Goal: Book appointment/travel/reservation

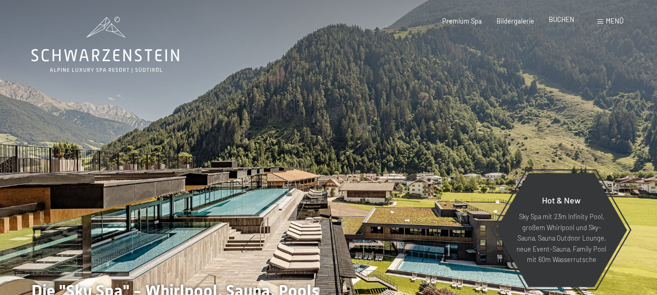
click at [551, 20] on span "BUCHEN" at bounding box center [562, 19] width 26 height 8
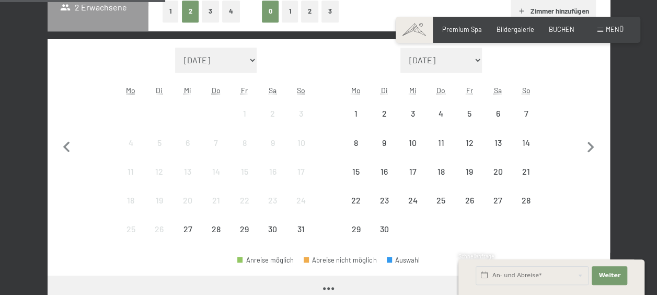
scroll to position [261, 0]
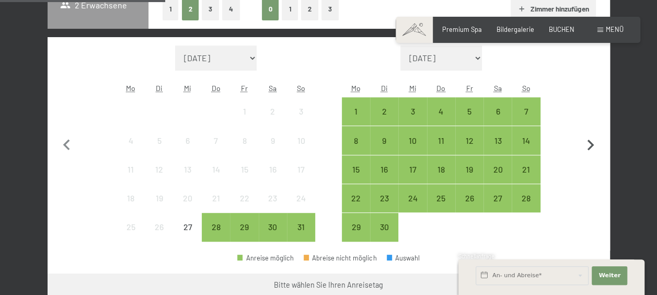
click at [593, 148] on icon "button" at bounding box center [591, 145] width 22 height 22
select select "[DATE]"
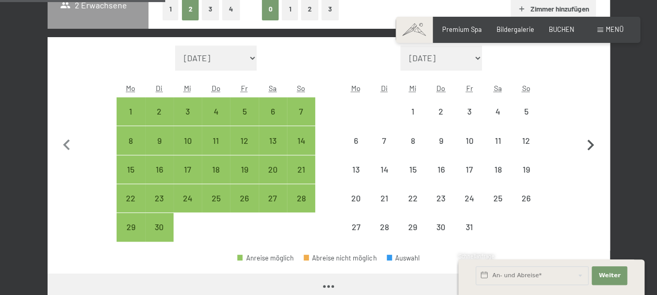
click at [593, 148] on icon "button" at bounding box center [591, 145] width 22 height 22
select select "[DATE]"
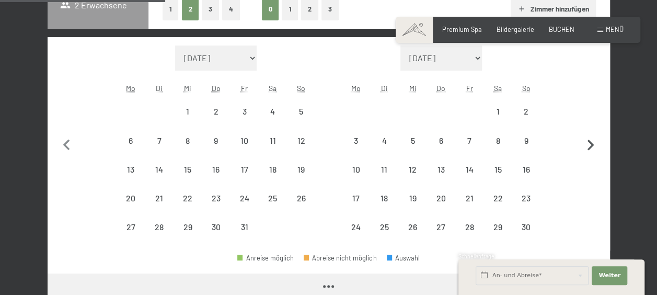
click at [593, 148] on icon "button" at bounding box center [591, 145] width 22 height 22
select select "[DATE]"
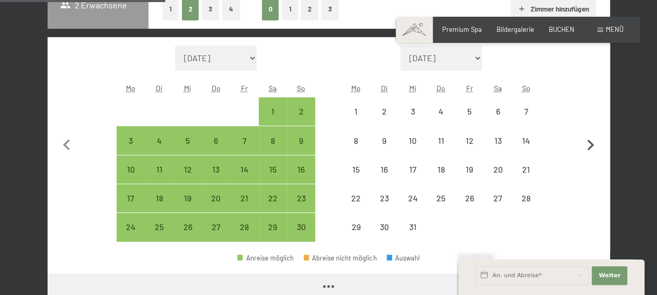
click at [593, 147] on icon "button" at bounding box center [591, 145] width 22 height 22
select select "[DATE]"
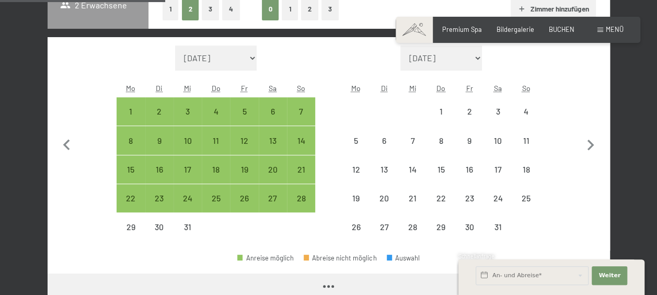
select select "[DATE]"
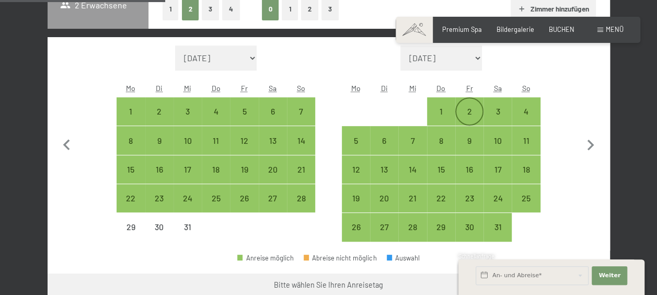
click at [467, 111] on div "2" at bounding box center [469, 120] width 26 height 26
select select "[DATE]"
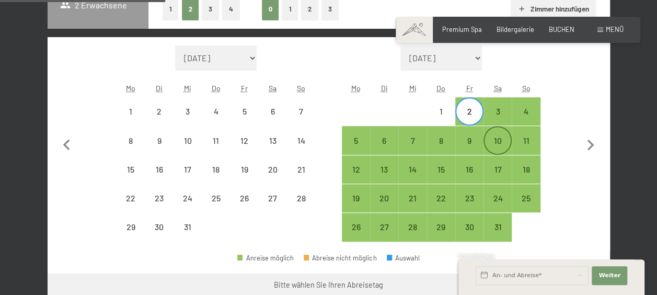
click at [499, 140] on div "10" at bounding box center [498, 149] width 26 height 26
select select "[DATE]"
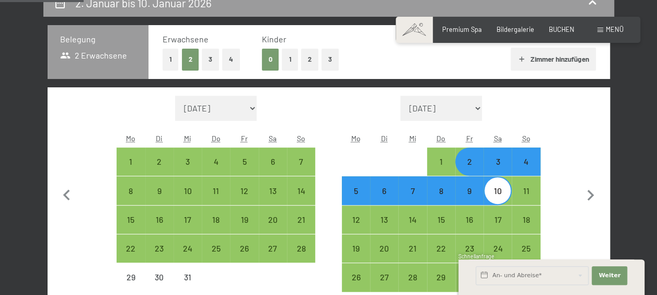
scroll to position [105, 0]
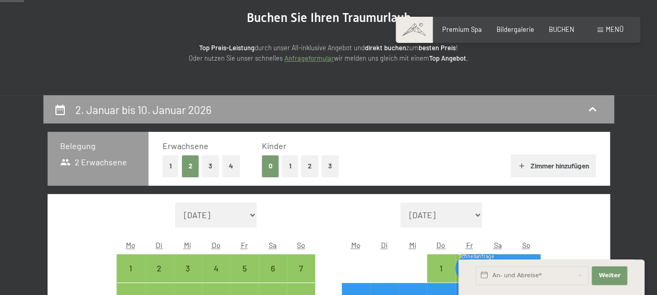
click at [285, 167] on button "1" at bounding box center [290, 165] width 16 height 21
select select "[DATE]"
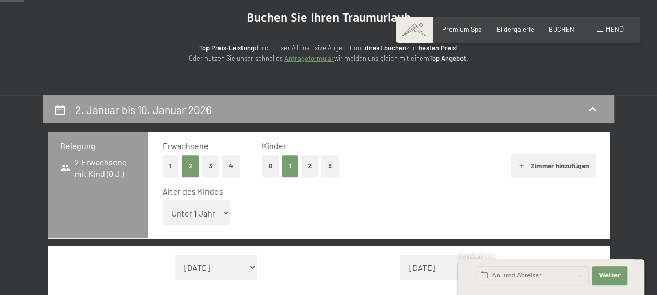
click at [181, 215] on select "Unter 1 Jahr 1 Jahr 2 Jahre 3 Jahre 4 Jahre 5 Jahre 6 Jahre 7 Jahre 8 Jahre 9 J…" at bounding box center [197, 212] width 68 height 25
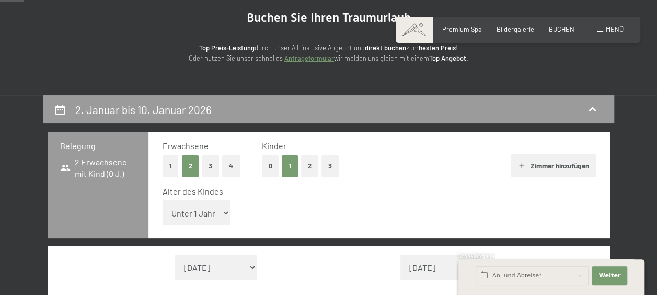
select select "[DATE]"
select select "5"
click at [163, 200] on select "Unter 1 Jahr 1 Jahr 2 Jahre 3 Jahre 4 Jahre 5 Jahre 6 Jahre 7 Jahre 8 Jahre 9 J…" at bounding box center [197, 212] width 68 height 25
select select "[DATE]"
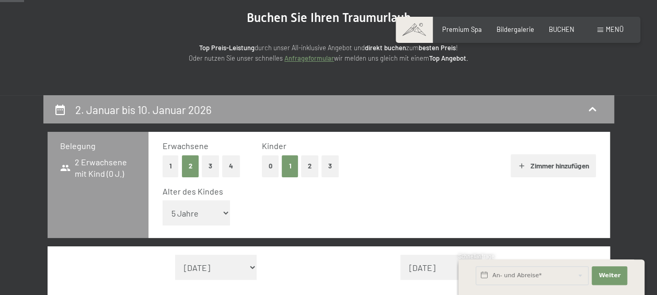
select select "[DATE]"
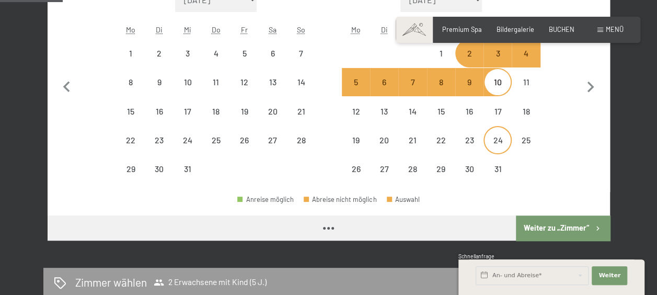
scroll to position [523, 0]
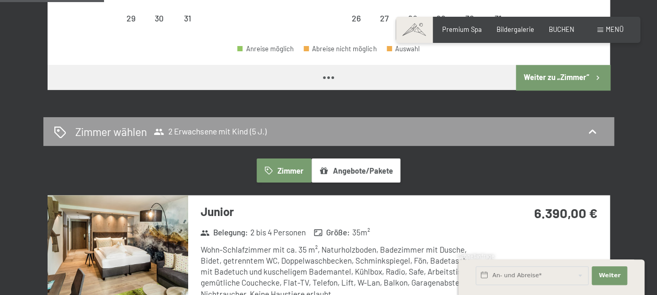
select select "[DATE]"
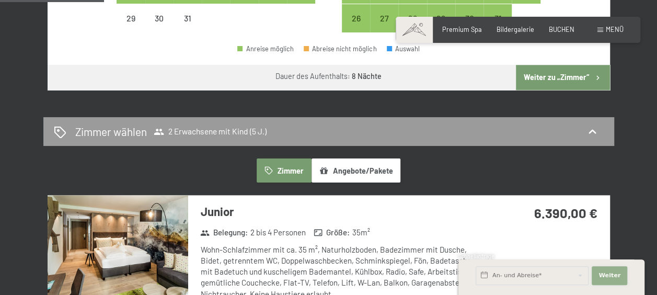
click at [610, 275] on span "Weiter" at bounding box center [610, 275] width 22 height 8
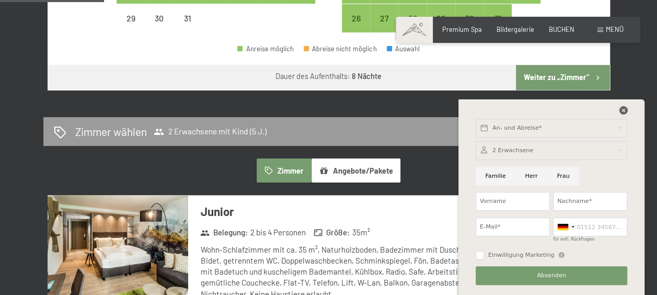
click at [623, 109] on icon at bounding box center [623, 110] width 8 height 8
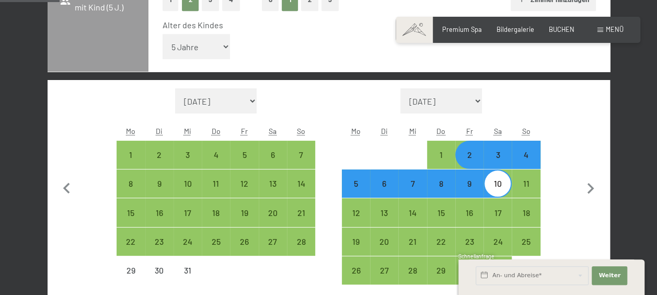
scroll to position [261, 0]
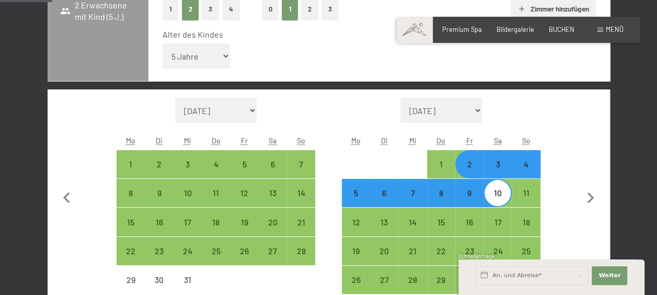
click at [497, 170] on div "3" at bounding box center [498, 173] width 26 height 26
select select "[DATE]"
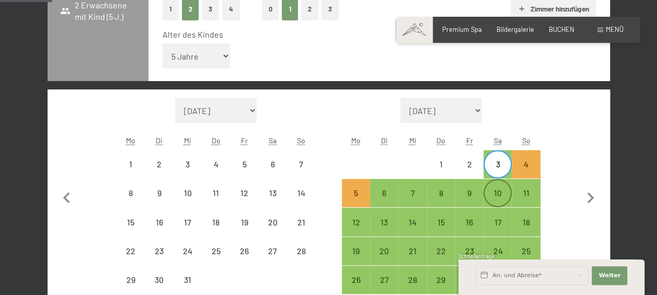
click at [498, 189] on div "10" at bounding box center [498, 202] width 26 height 26
select select "[DATE]"
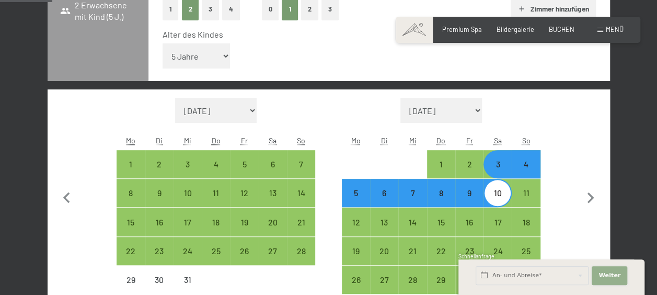
click at [620, 276] on button "Weiter Adressfelder ausblenden" at bounding box center [610, 275] width 36 height 19
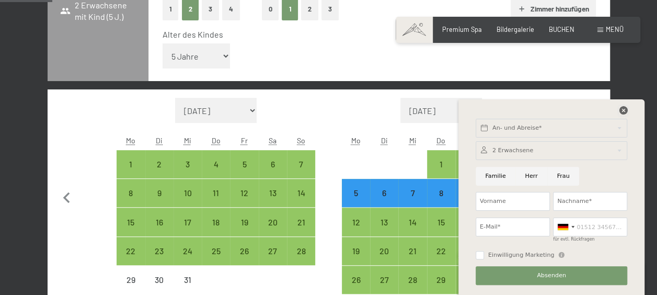
click at [621, 110] on icon at bounding box center [623, 110] width 8 height 8
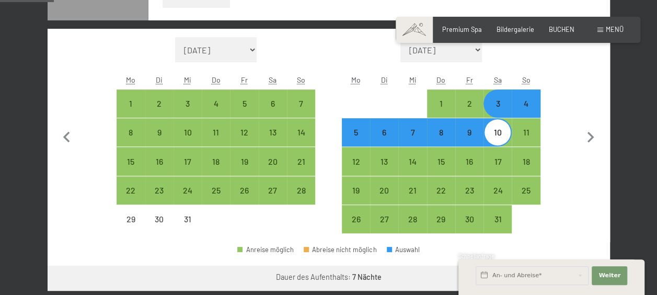
scroll to position [314, 0]
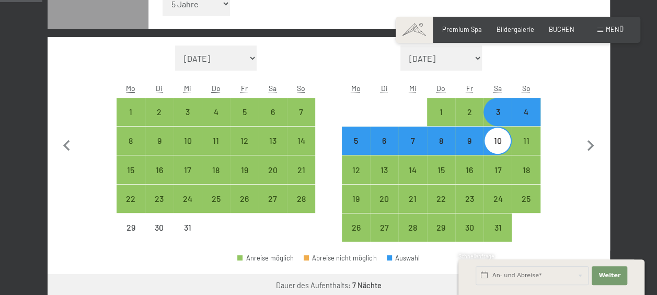
click at [498, 123] on div "3" at bounding box center [498, 121] width 26 height 26
select select "[DATE]"
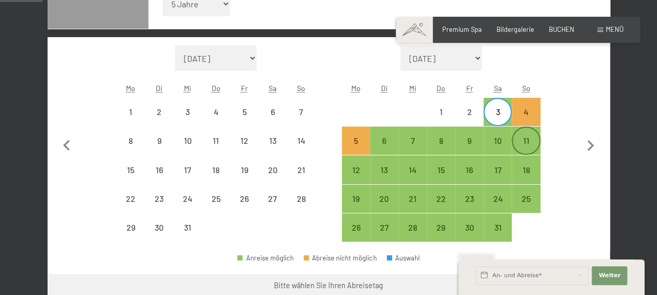
click at [528, 142] on div "11" at bounding box center [526, 149] width 26 height 26
select select "[DATE]"
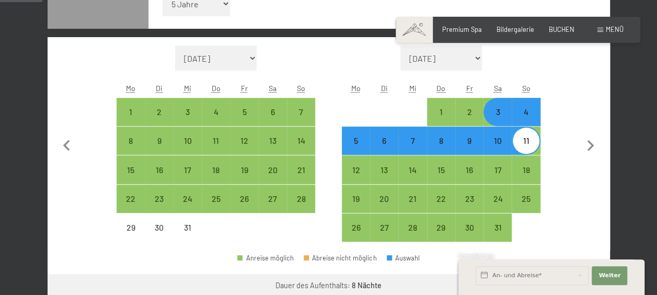
click at [524, 119] on div "4" at bounding box center [526, 121] width 26 height 26
select select "[DATE]"
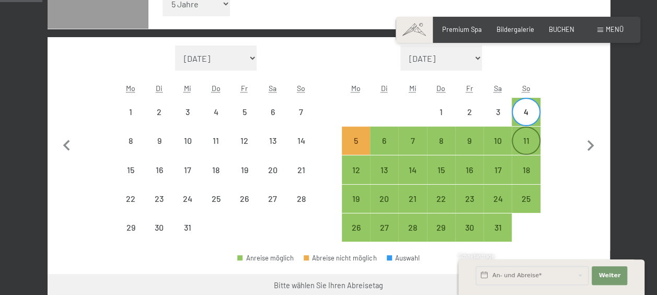
click at [527, 136] on div "11" at bounding box center [526, 149] width 26 height 26
select select "[DATE]"
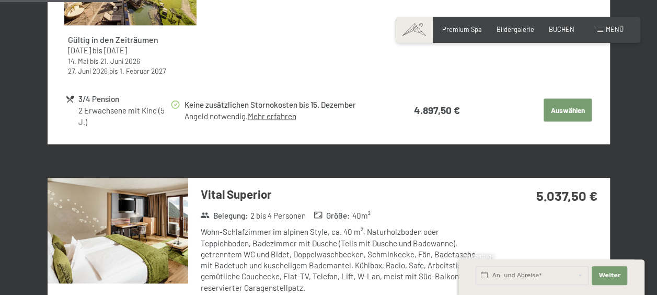
scroll to position [1046, 0]
